Goal: Task Accomplishment & Management: Manage account settings

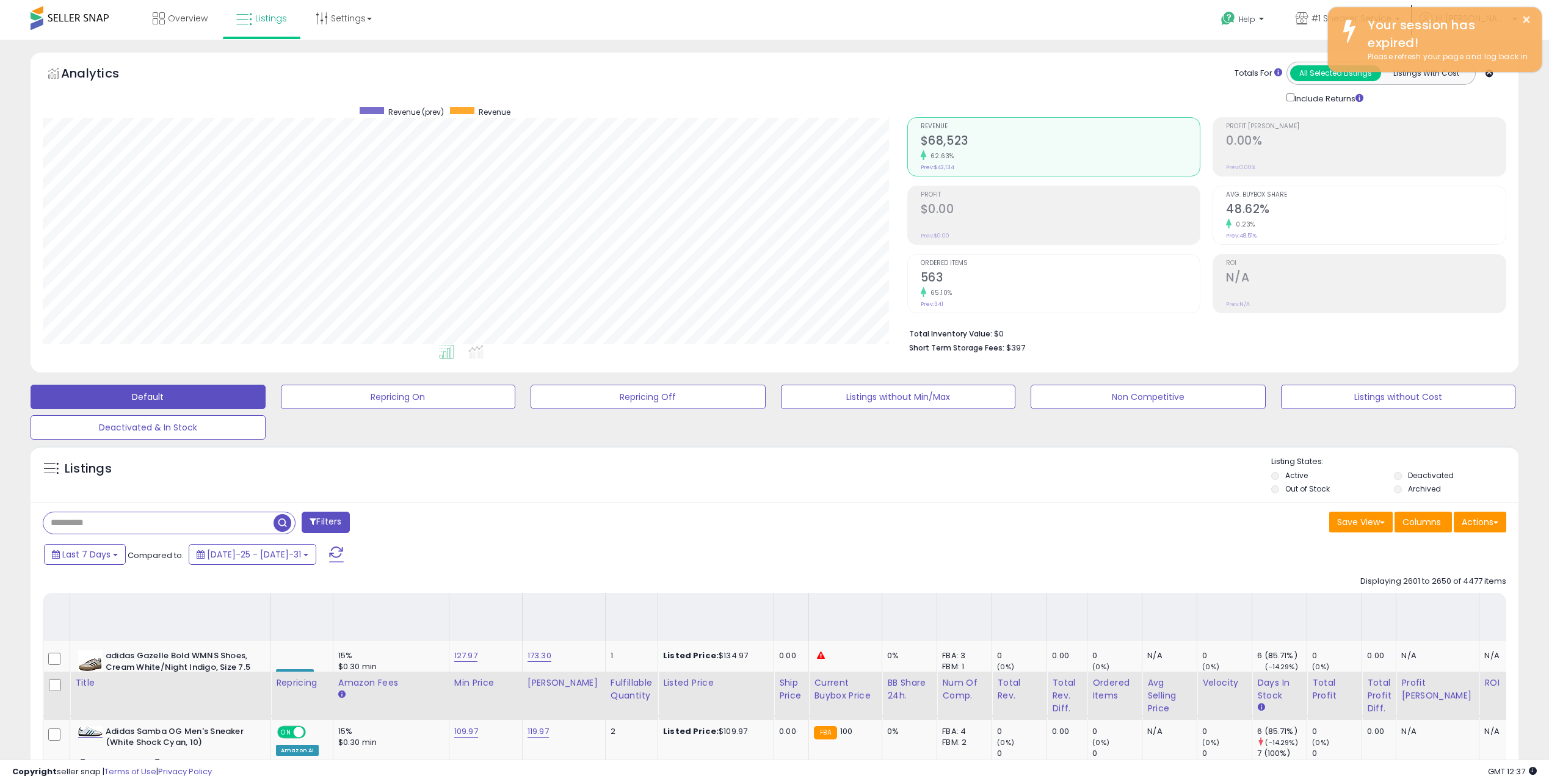
select select "**********"
select select "**"
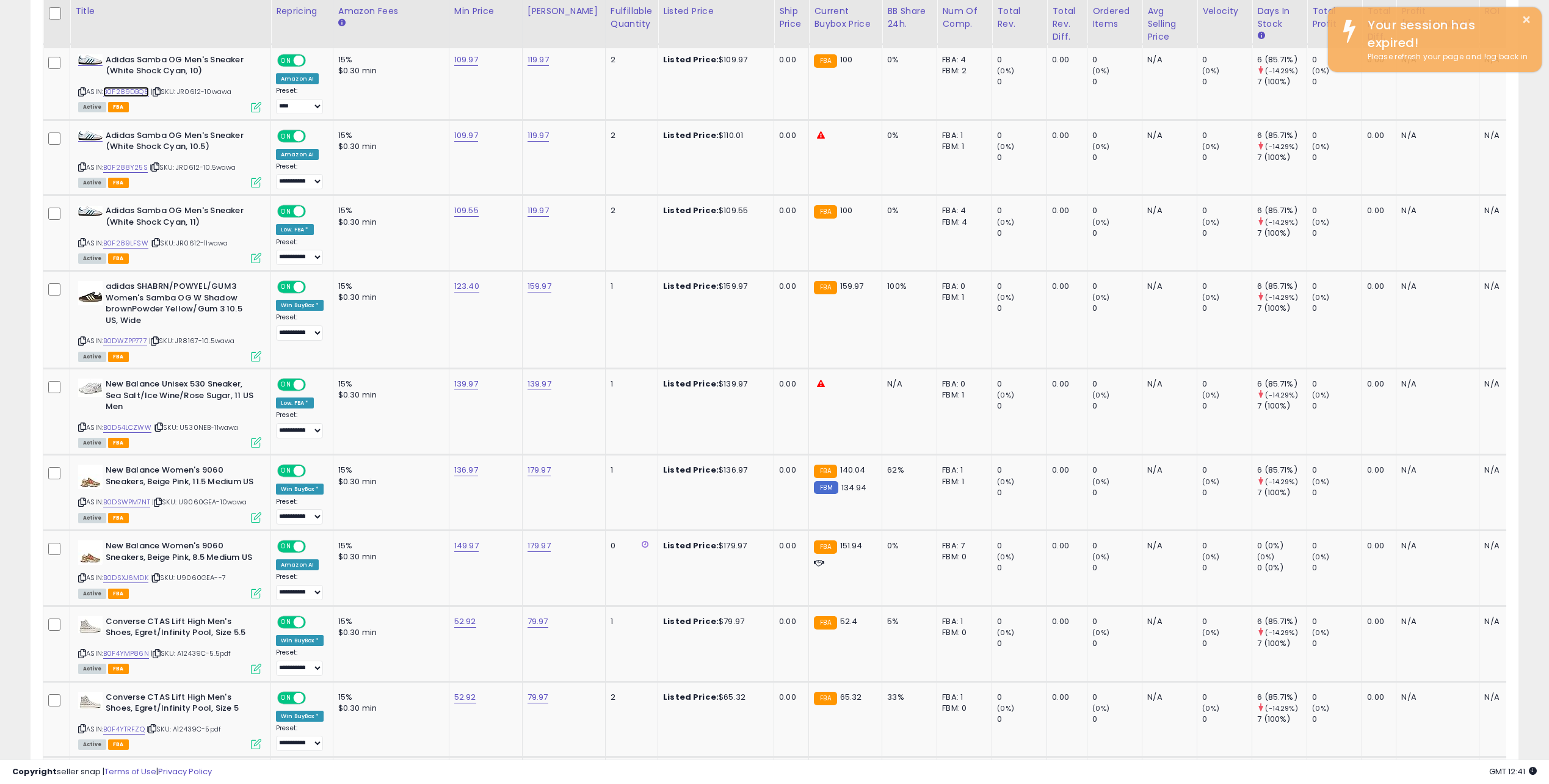
scroll to position [250, 865]
